Goal: Task Accomplishment & Management: Use online tool/utility

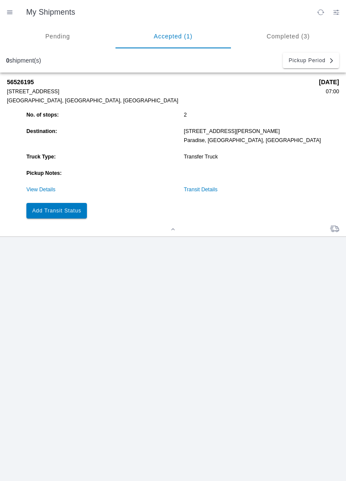
click at [0, 0] on slot "Add Transit Status" at bounding box center [0, 0] width 0 height 0
click at [53, 216] on button "Add Transit Status" at bounding box center [56, 211] width 60 height 16
click at [50, 216] on button "Add Transit Status" at bounding box center [56, 211] width 60 height 16
click at [0, 0] on slot "Add Transit Status" at bounding box center [0, 0] width 0 height 0
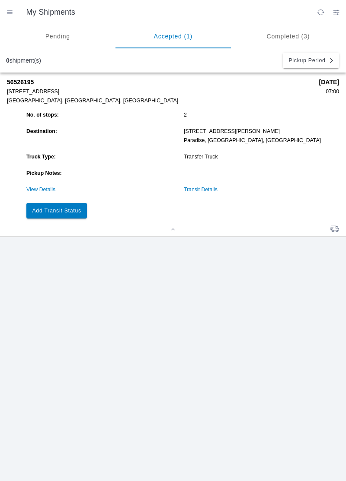
click at [47, 189] on link "View Details" at bounding box center [40, 190] width 29 height 6
click at [40, 191] on link "View Details" at bounding box center [40, 190] width 29 height 6
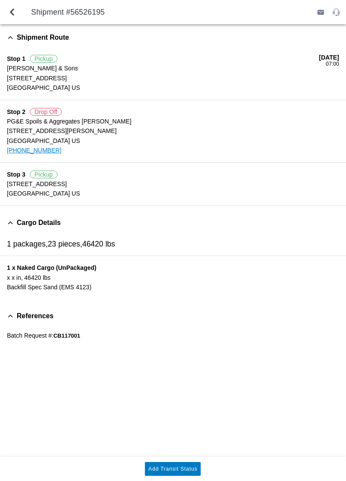
click at [169, 465] on button "Add Transit Status" at bounding box center [173, 469] width 56 height 14
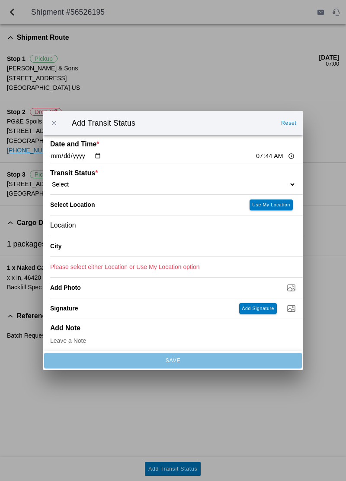
click at [116, 182] on select "Select Arrive at Drop Off Arrive at Pickup Break Start Break Stop Depart Drop O…" at bounding box center [172, 185] width 245 height 8
select select "ARVDLVLOC"
click at [273, 200] on button "Use My Location" at bounding box center [270, 205] width 43 height 11
type input "Paradise"
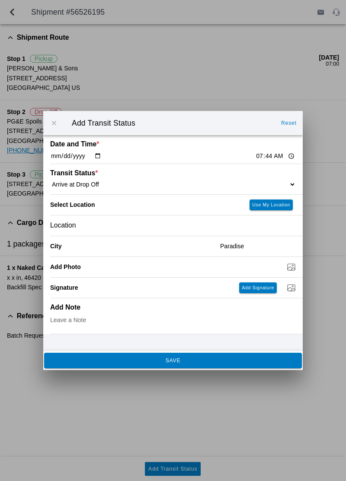
click at [259, 361] on span "SAVE" at bounding box center [173, 360] width 246 height 5
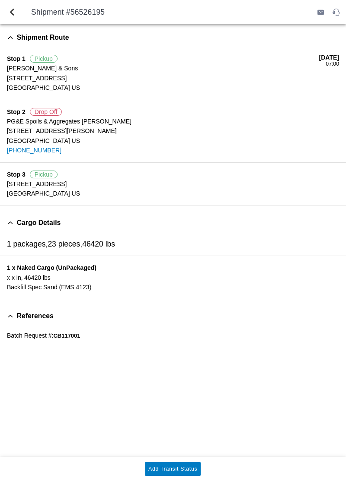
click at [0, 0] on slot "Add Transit Status" at bounding box center [0, 0] width 0 height 0
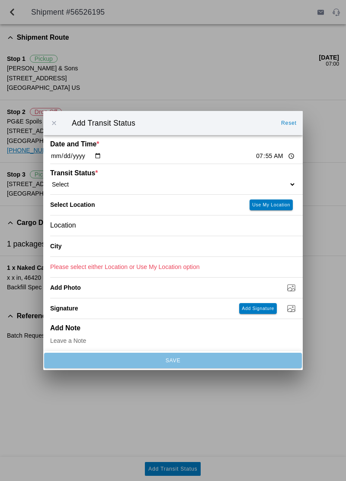
click at [111, 182] on select "Select Arrive at Drop Off Arrive at Pickup Break Start Break Stop Depart Drop O…" at bounding box center [172, 185] width 245 height 8
select select "DPTDLVLOC"
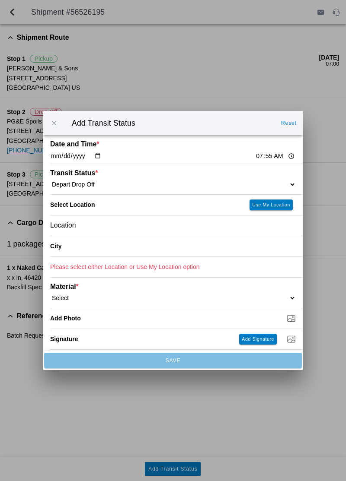
click at [269, 208] on button "Use My Location" at bounding box center [270, 205] width 43 height 11
type input "Paradise"
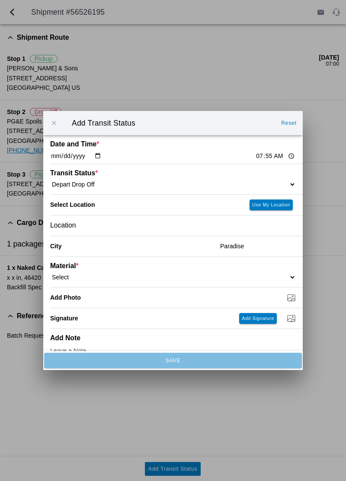
click at [96, 274] on select "Select 1" x 3" Rock 1" x 4" Rock 2" x 4" Rock Asphalt Cold Patch Backfill Spec …" at bounding box center [172, 277] width 245 height 8
select select "708650"
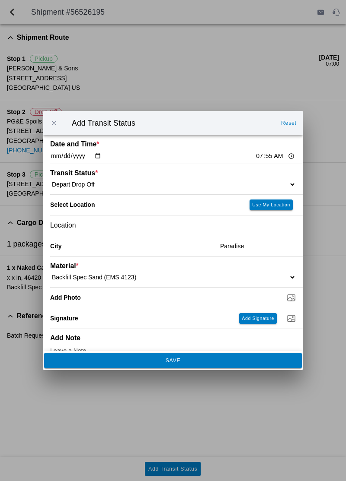
click at [91, 363] on span "SAVE" at bounding box center [173, 360] width 246 height 5
